Goal: Information Seeking & Learning: Find specific fact

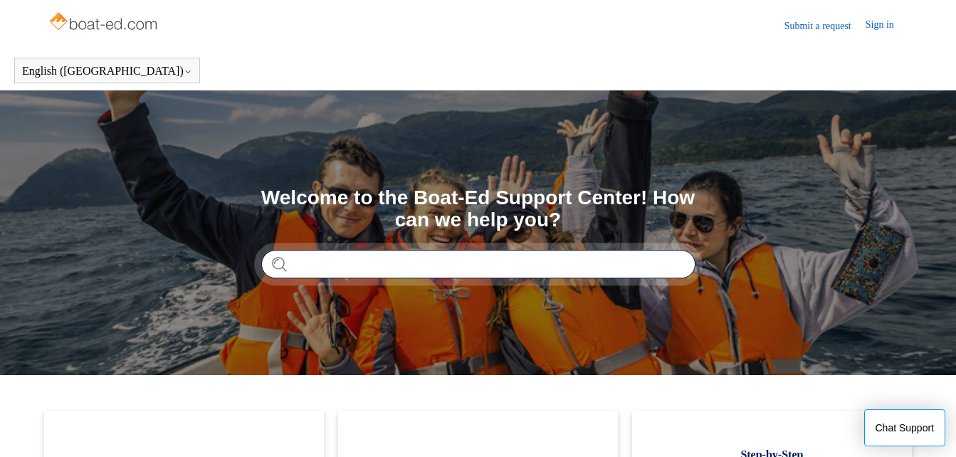
click at [631, 255] on input "Search" at bounding box center [478, 264] width 434 height 28
type input "**********"
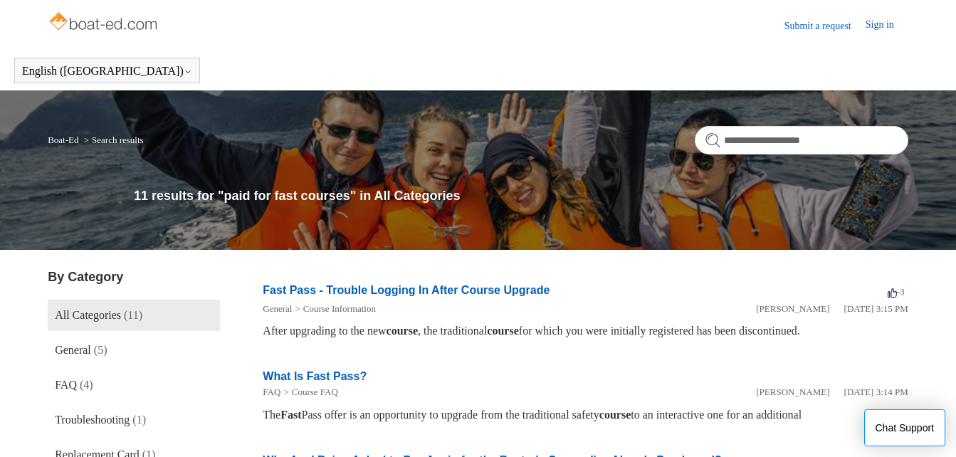
click at [440, 294] on link "Fast Pass - Trouble Logging In After Course Upgrade" at bounding box center [406, 290] width 287 height 12
click at [889, 23] on link "Sign in" at bounding box center [887, 25] width 43 height 17
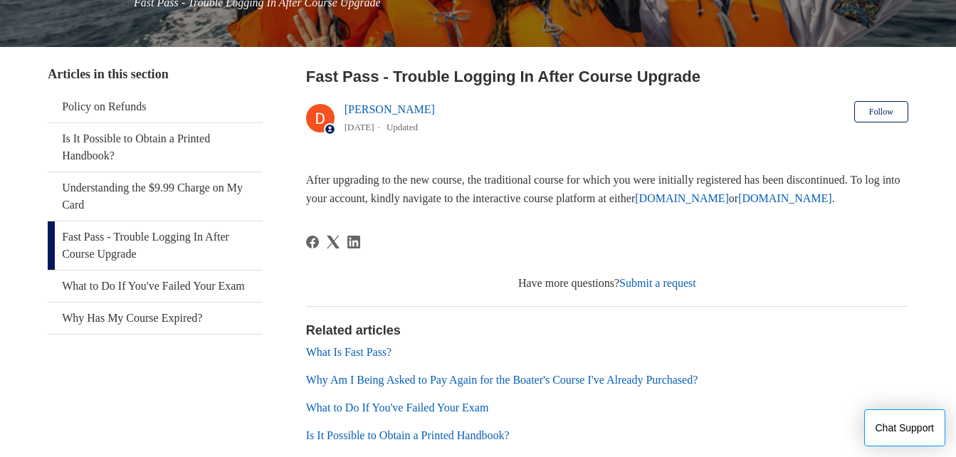
scroll to position [228, 0]
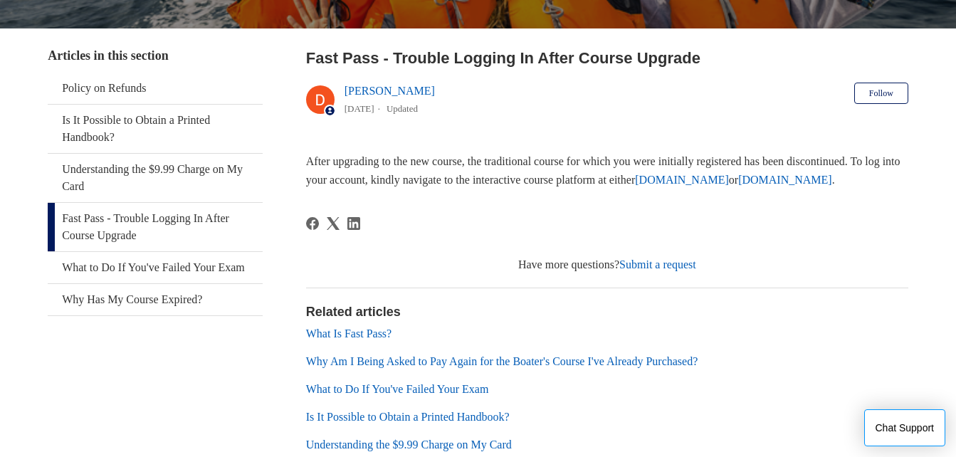
click at [796, 217] on div at bounding box center [607, 233] width 602 height 32
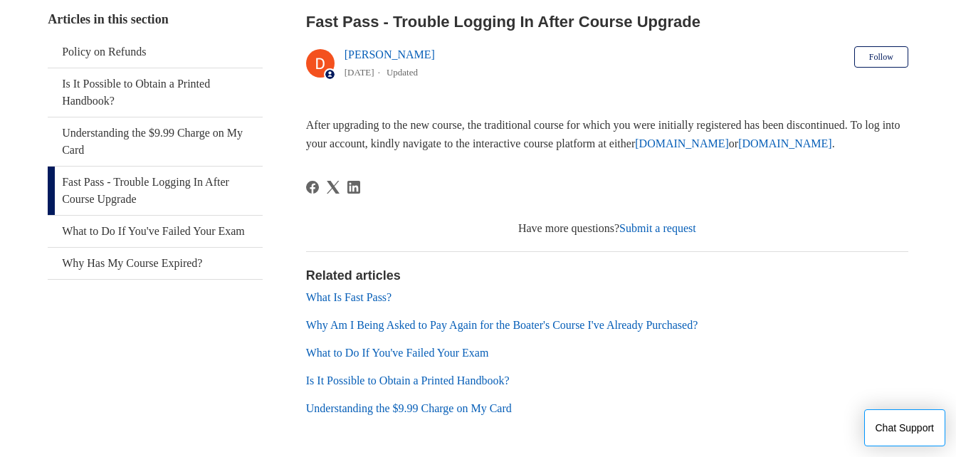
click at [796, 208] on div at bounding box center [607, 197] width 602 height 32
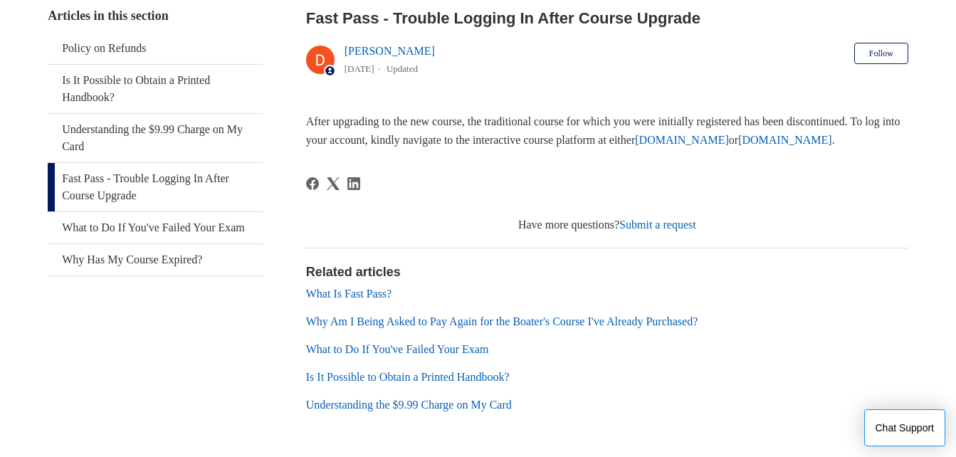
scroll to position [245, 0]
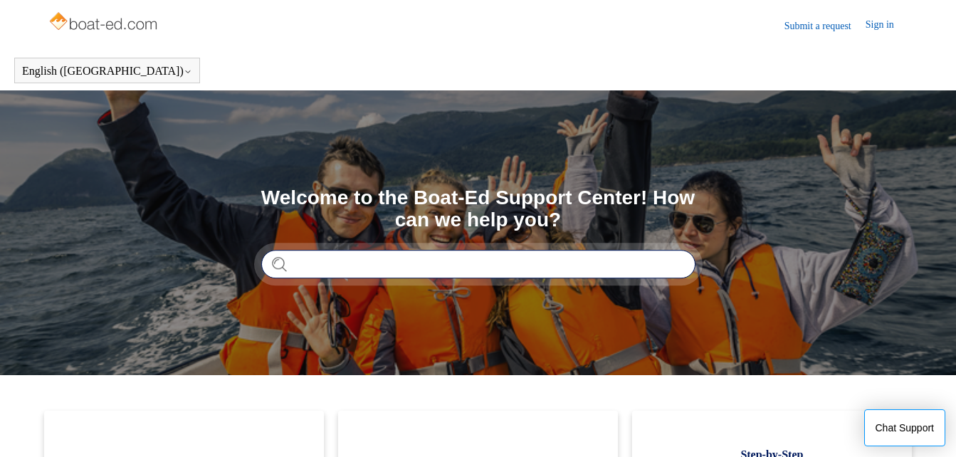
click at [495, 258] on input "Search" at bounding box center [478, 264] width 434 height 28
click at [493, 260] on input "Search" at bounding box center [478, 264] width 434 height 28
type input "****"
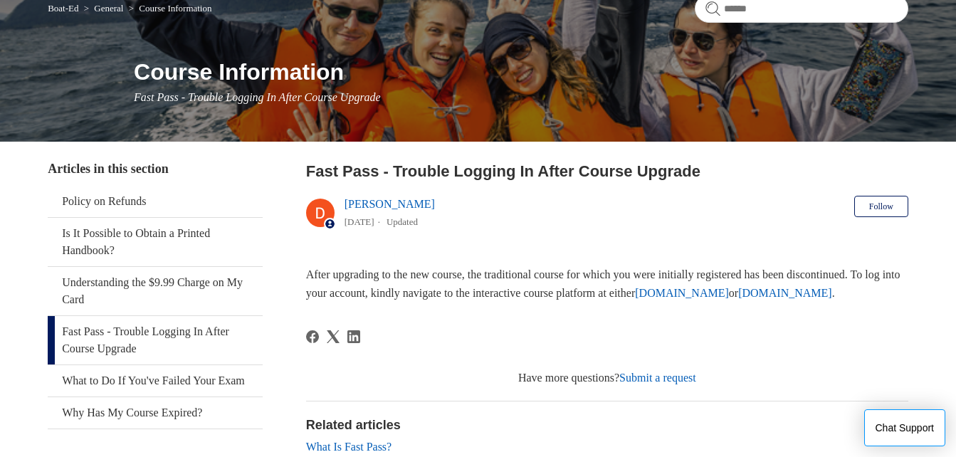
scroll to position [103, 0]
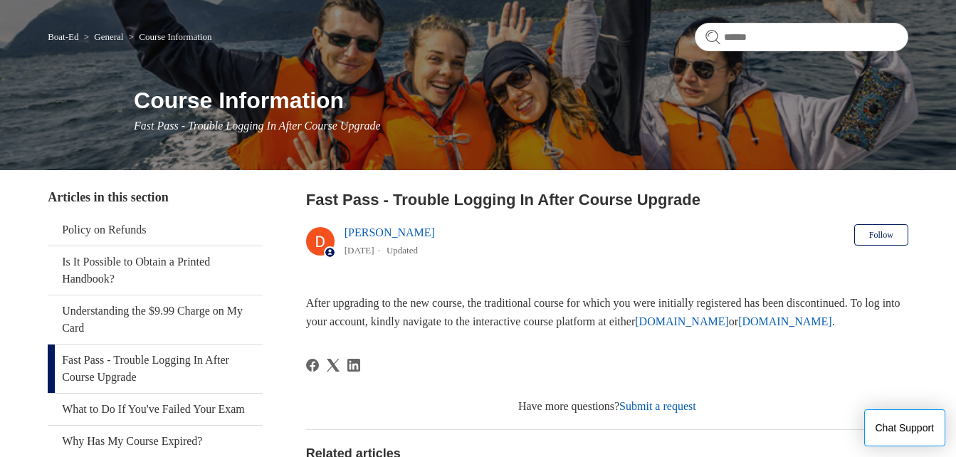
click at [729, 323] on link "[DOMAIN_NAME]" at bounding box center [682, 321] width 94 height 12
